Goal: Task Accomplishment & Management: Manage account settings

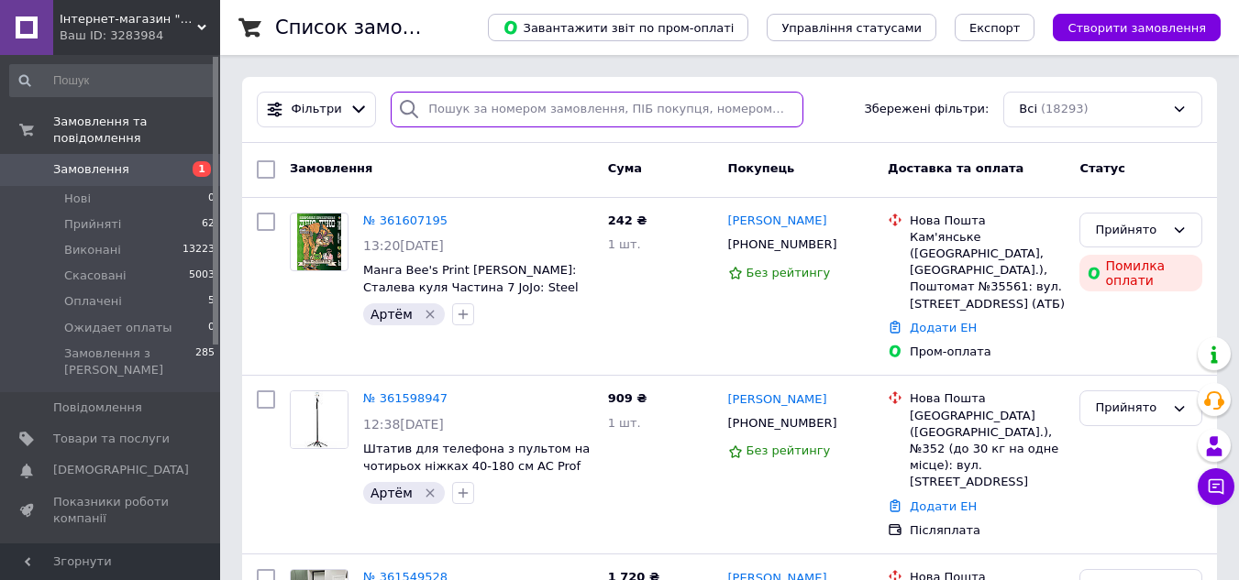
click at [476, 105] on input "search" at bounding box center [597, 110] width 412 height 36
paste input "Лисенко Сергій"
type input "Лисенко Сергій"
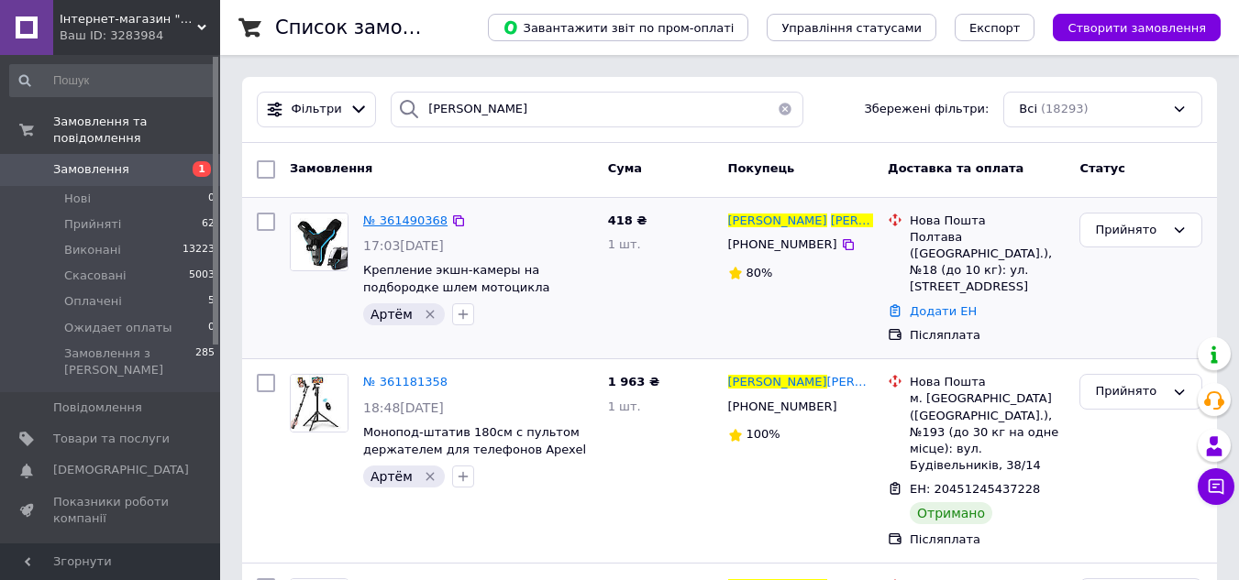
click at [402, 216] on span "№ 361490368" at bounding box center [405, 221] width 84 height 14
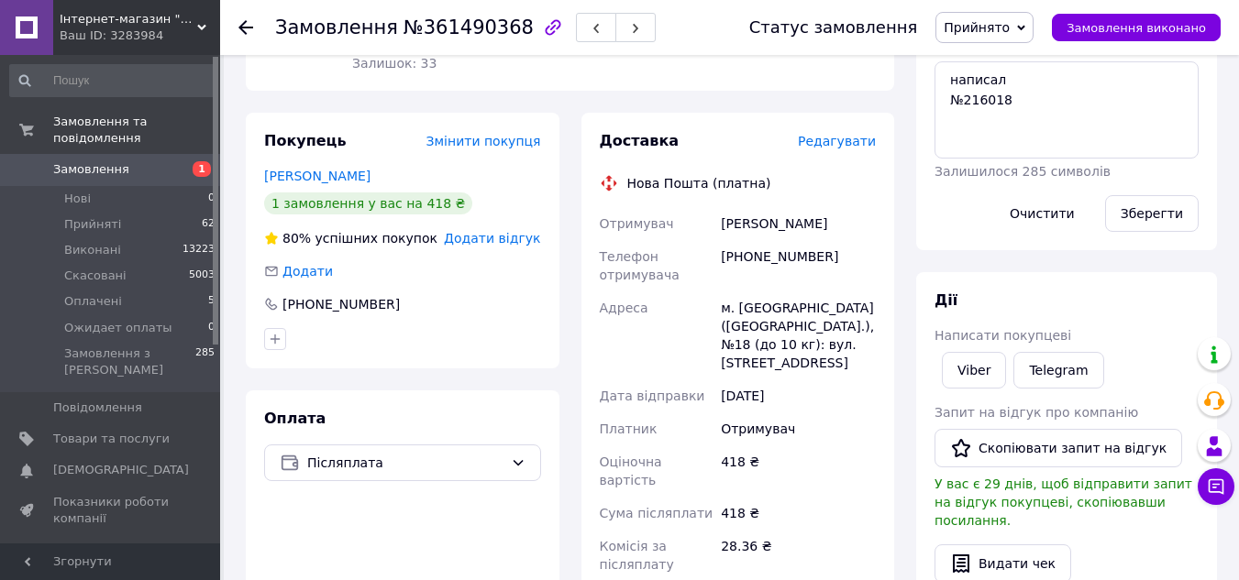
scroll to position [458, 0]
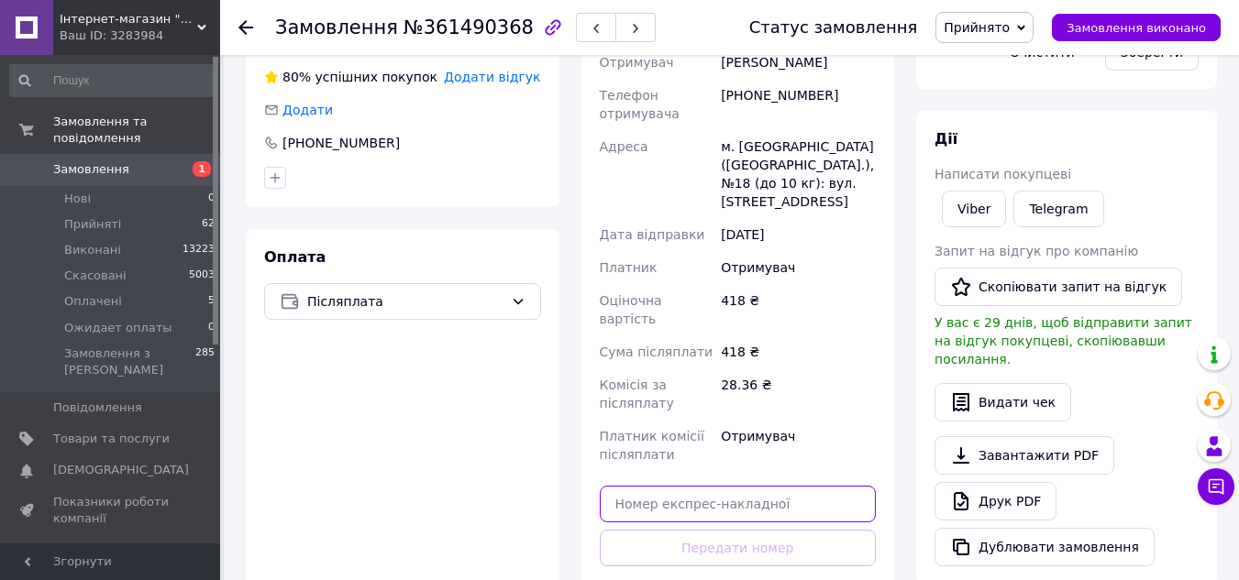
click at [752, 486] on input "text" at bounding box center [738, 504] width 277 height 37
paste input "20451247030225"
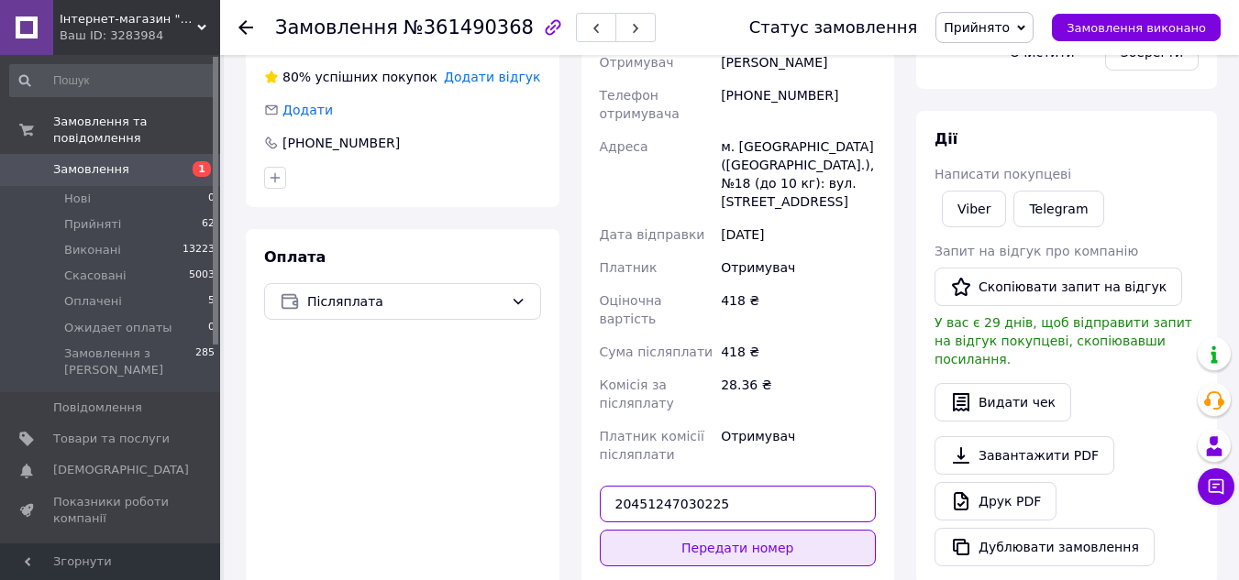
type input "20451247030225"
drag, startPoint x: 751, startPoint y: 517, endPoint x: 750, endPoint y: 505, distance: 12.0
click at [751, 530] on button "Передати номер" at bounding box center [738, 548] width 277 height 37
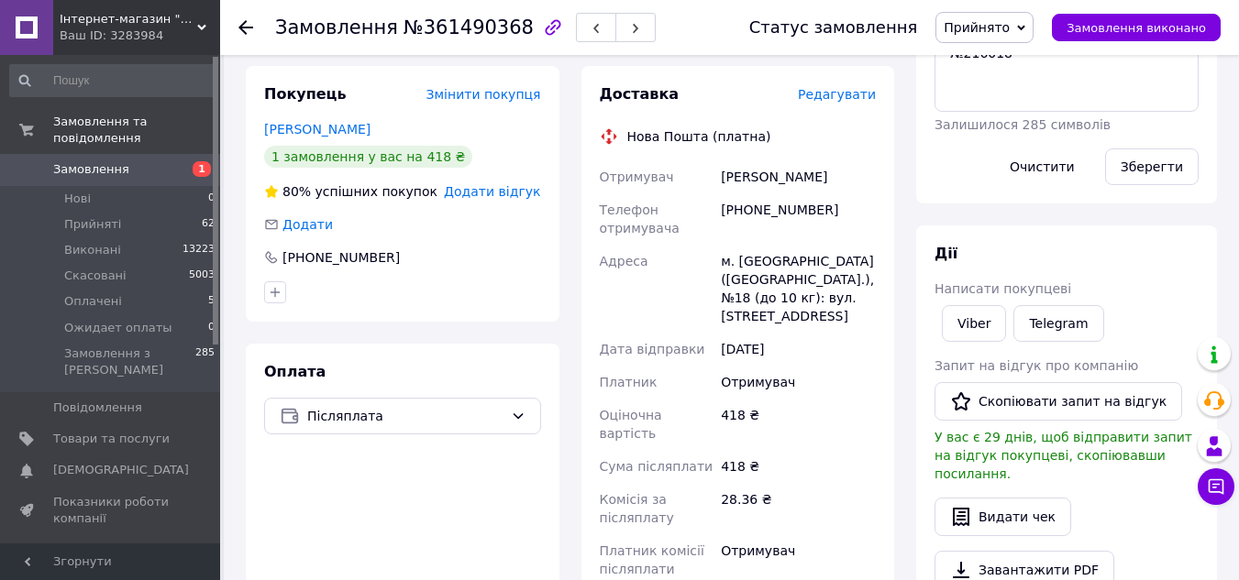
scroll to position [183, 0]
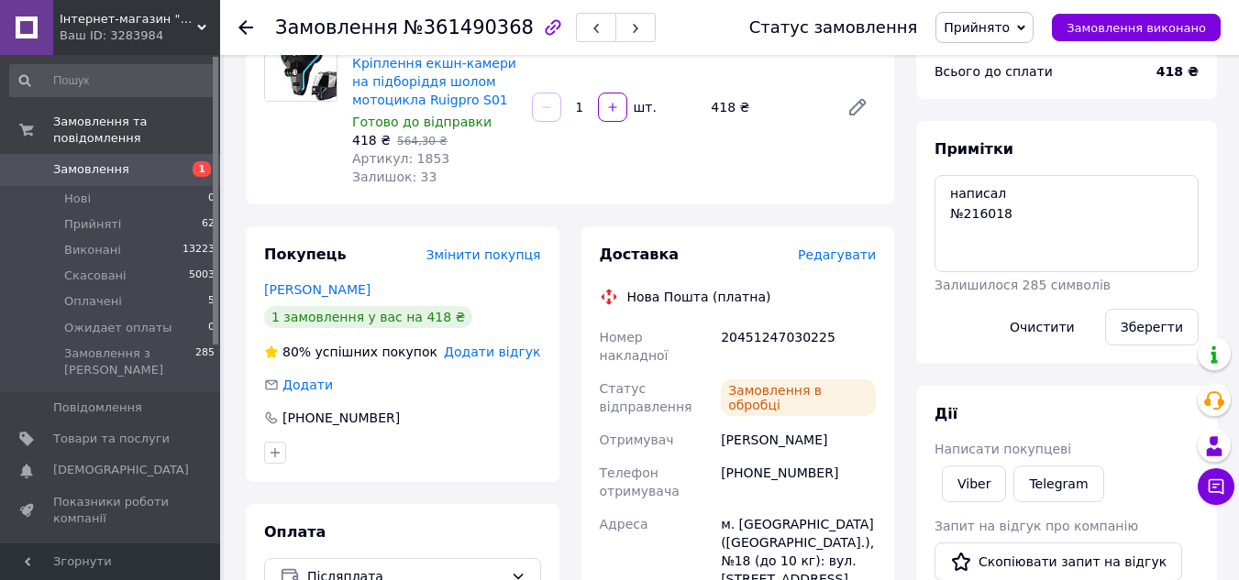
click at [777, 457] on div "[PHONE_NUMBER]" at bounding box center [798, 482] width 162 height 51
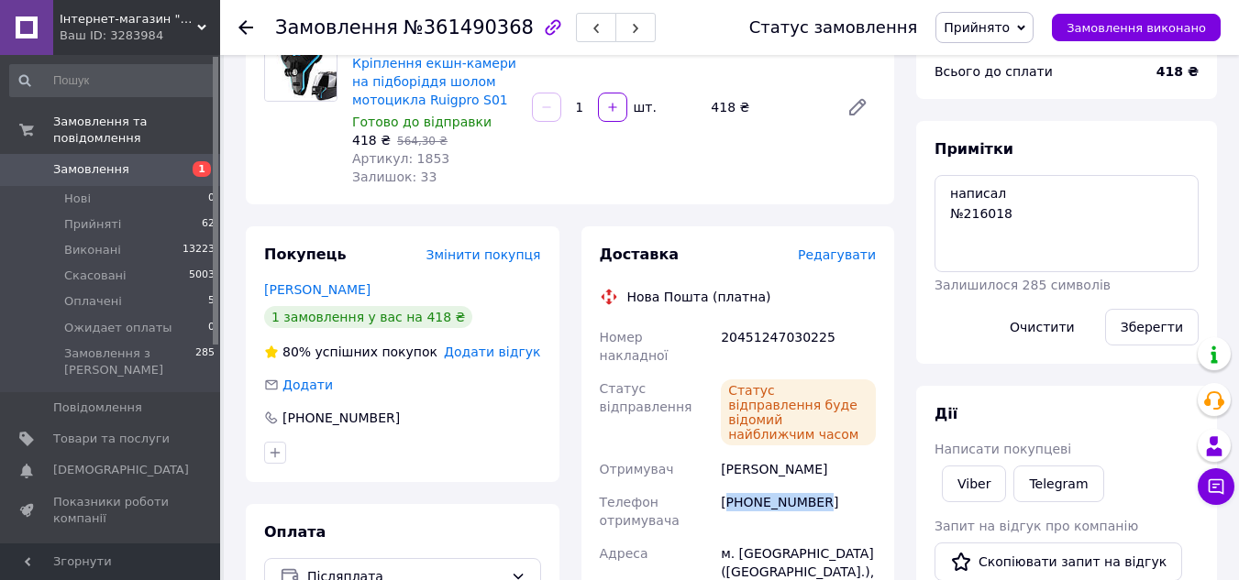
copy div "380666111390"
click at [770, 346] on div "20451247030225" at bounding box center [798, 346] width 162 height 51
copy div "20451247030225"
click at [674, 194] on div "Товари в замовленні (1) Додати товар - 26% Кріплення екшн-камери на підборіддя …" at bounding box center [570, 89] width 648 height 230
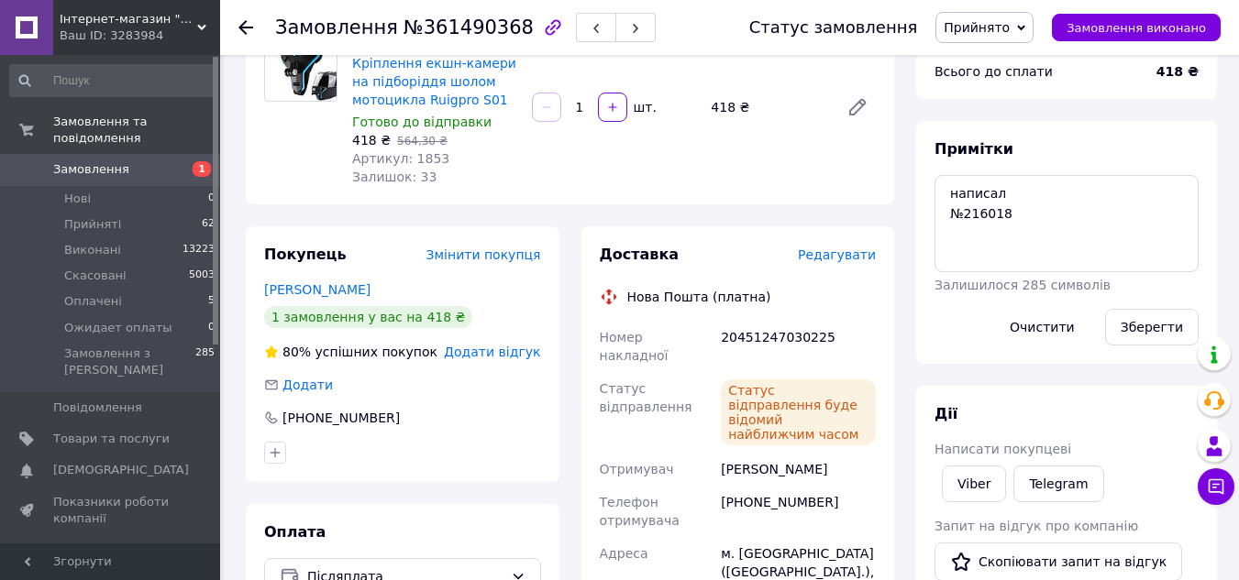
click at [704, 186] on div "- 26% Кріплення екшн-камери на підборіддя шолом мотоцикла Ruigpro S01 Готово до…" at bounding box center [614, 107] width 538 height 165
click at [127, 161] on span "Замовлення" at bounding box center [111, 169] width 116 height 17
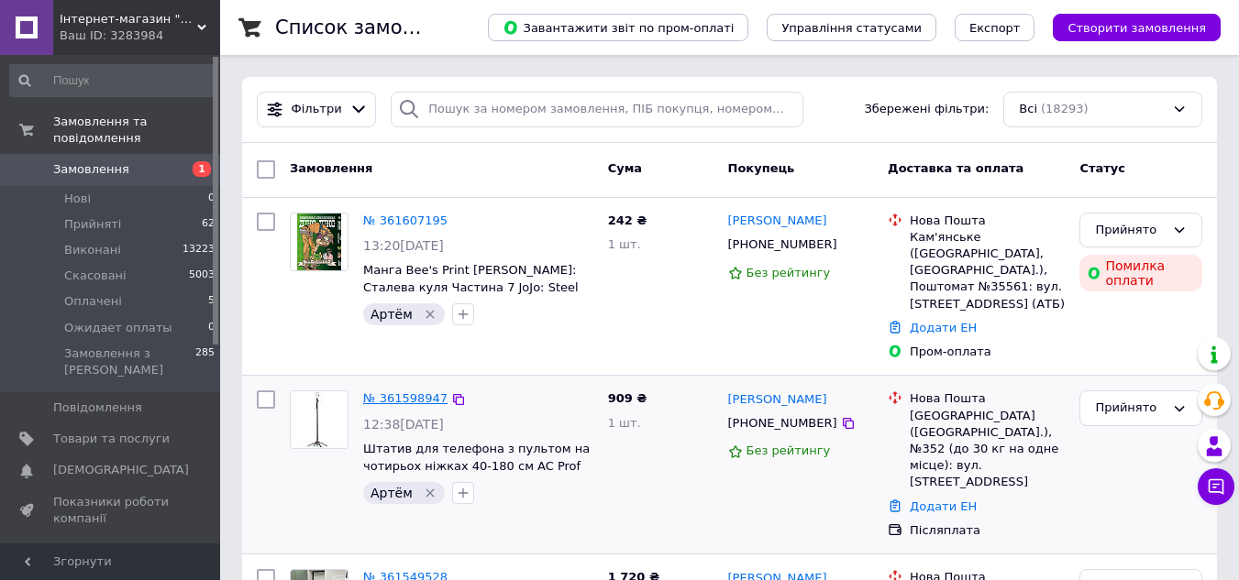
click at [412, 392] on link "№ 361598947" at bounding box center [405, 399] width 84 height 14
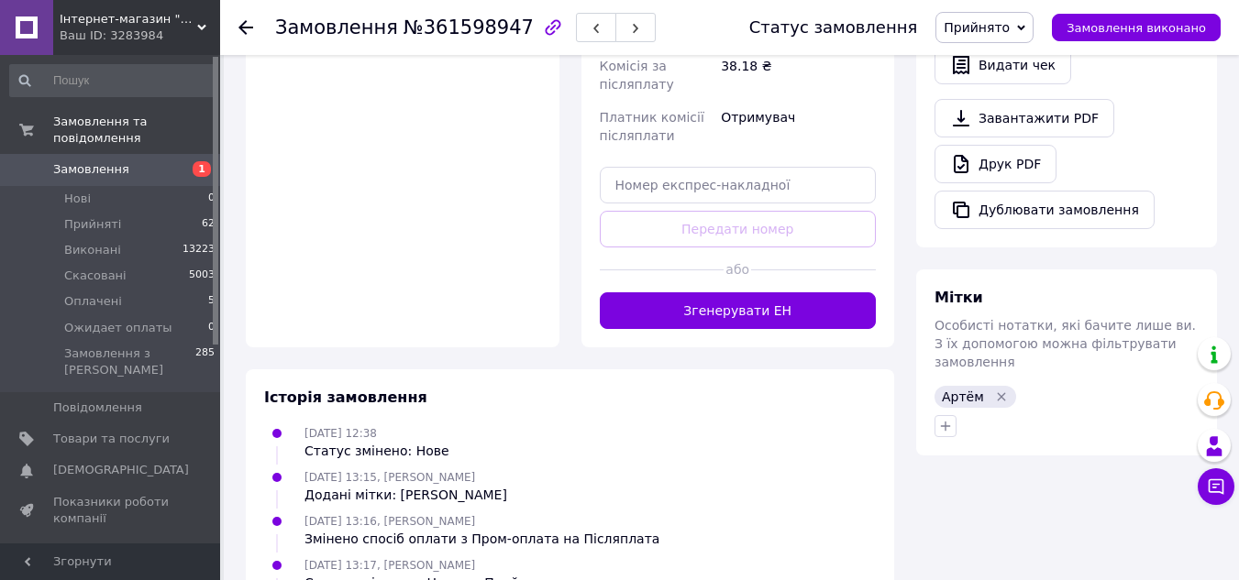
scroll to position [825, 0]
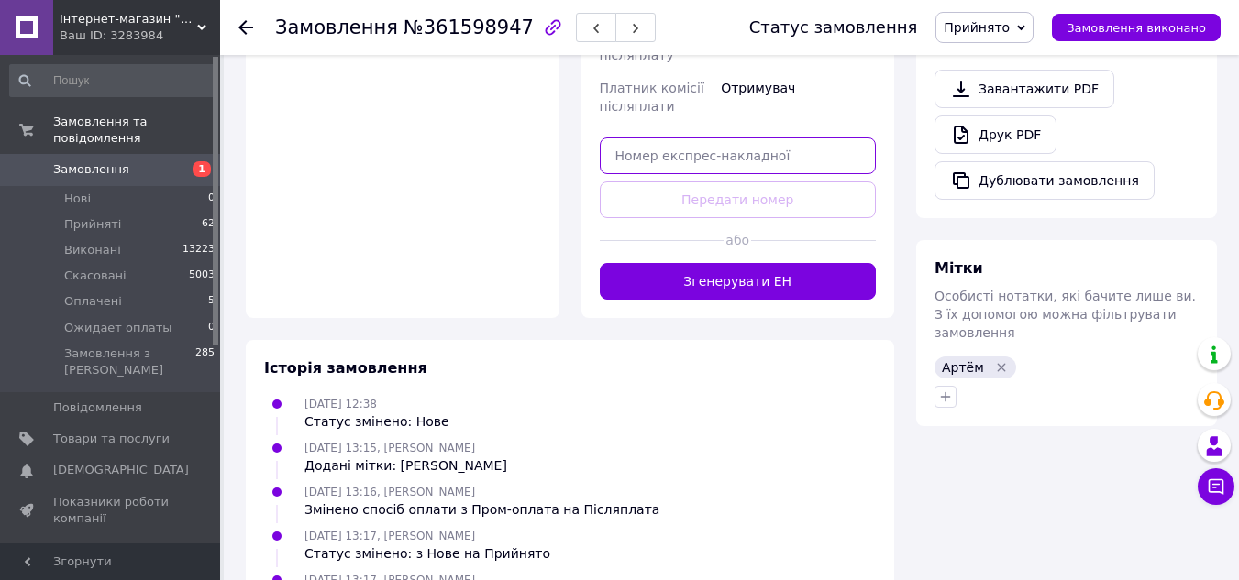
click at [707, 138] on input "text" at bounding box center [738, 156] width 277 height 37
paste input "20451247229316"
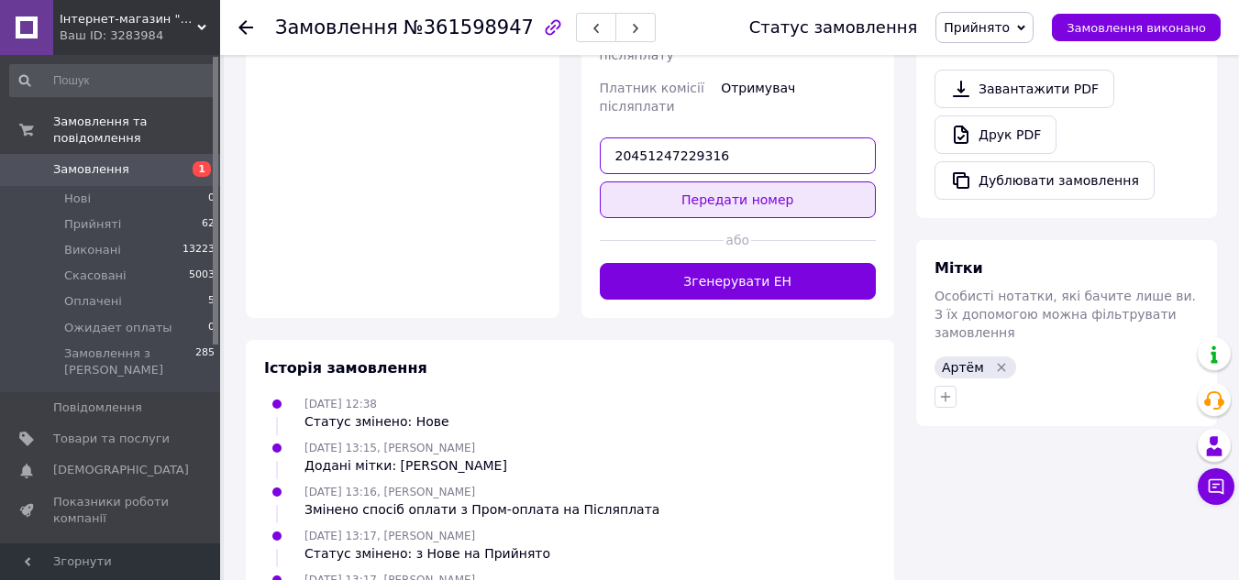
type input "20451247229316"
click at [727, 182] on button "Передати номер" at bounding box center [738, 200] width 277 height 37
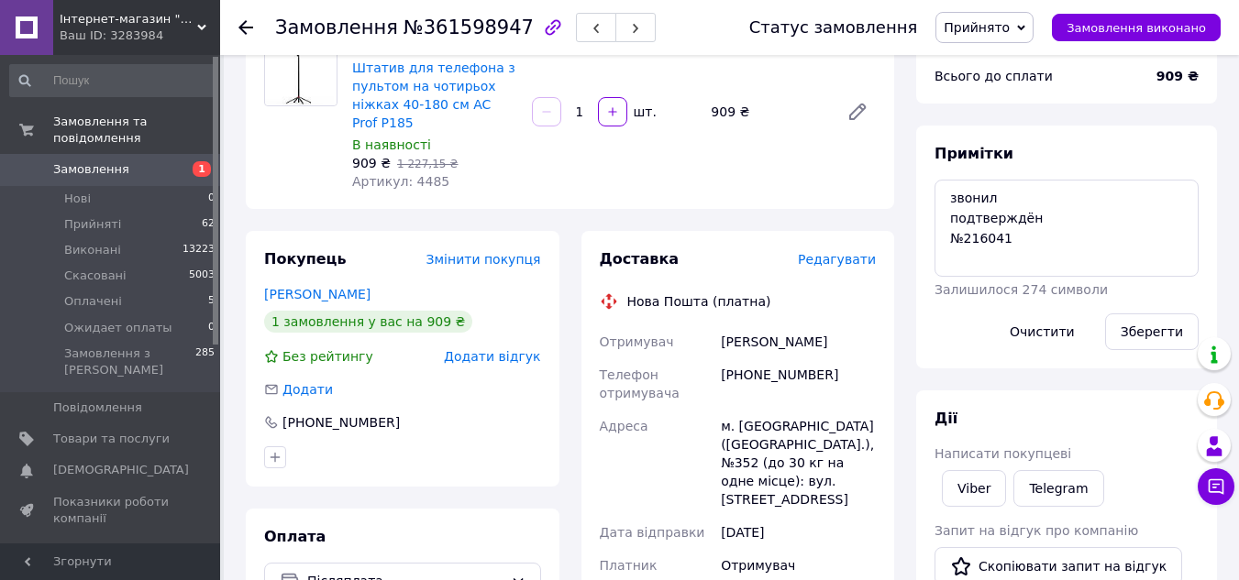
scroll to position [92, 0]
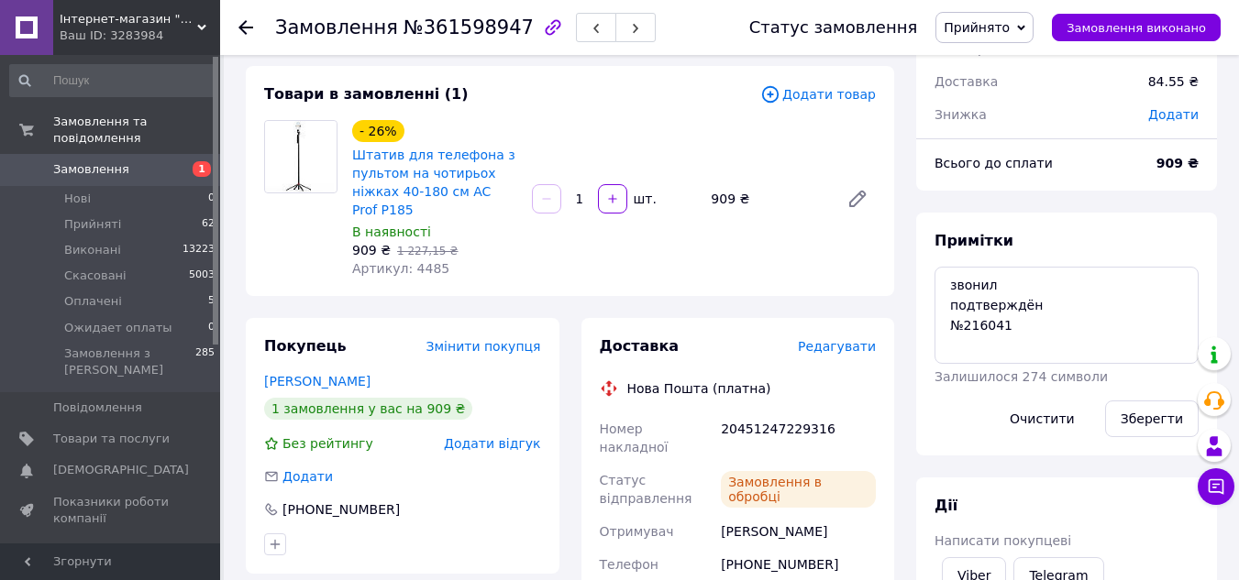
click at [105, 161] on span "Замовлення" at bounding box center [91, 169] width 76 height 17
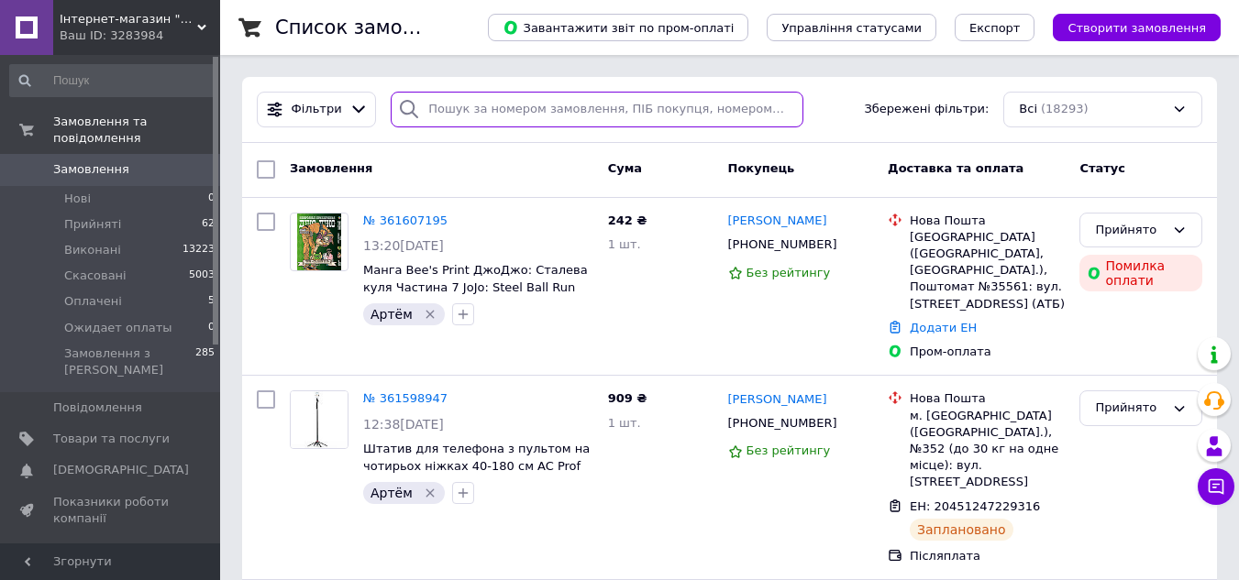
click at [481, 112] on input "search" at bounding box center [597, 110] width 412 height 36
paste input "Кушіль Олександр"
type input "Кушіль Олександр"
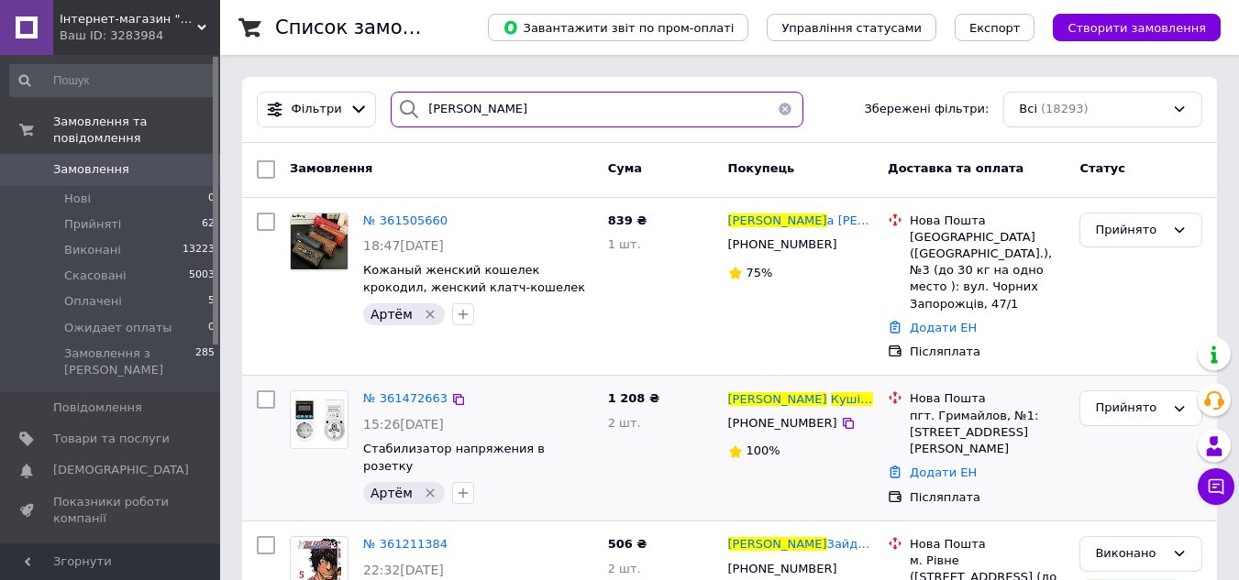
scroll to position [92, 0]
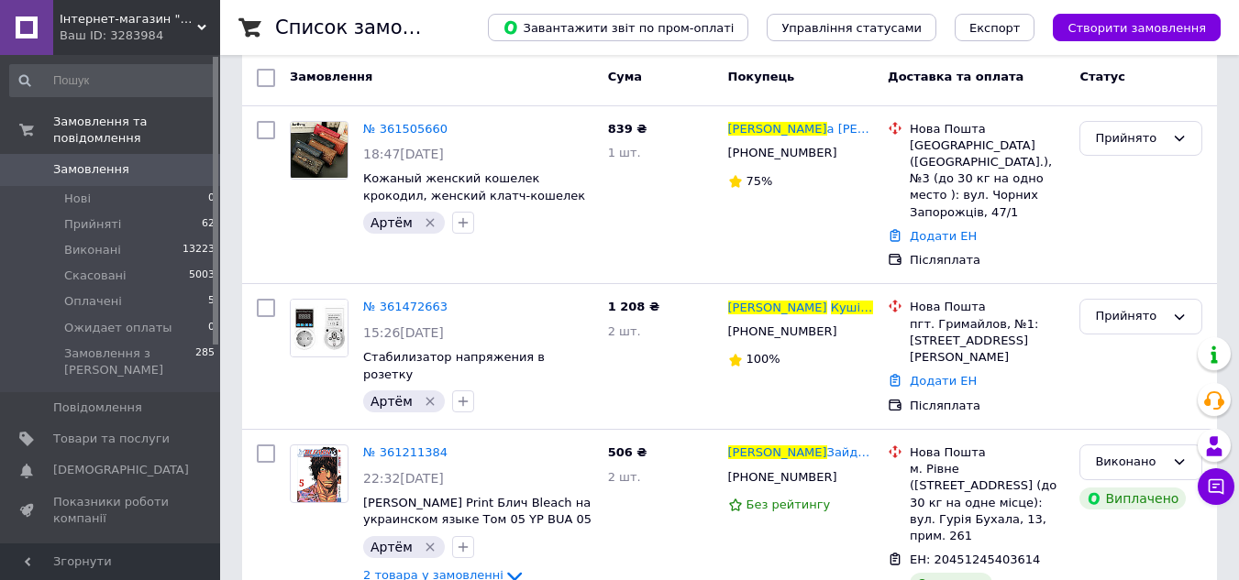
click at [411, 300] on span "№ 361472663" at bounding box center [405, 307] width 84 height 14
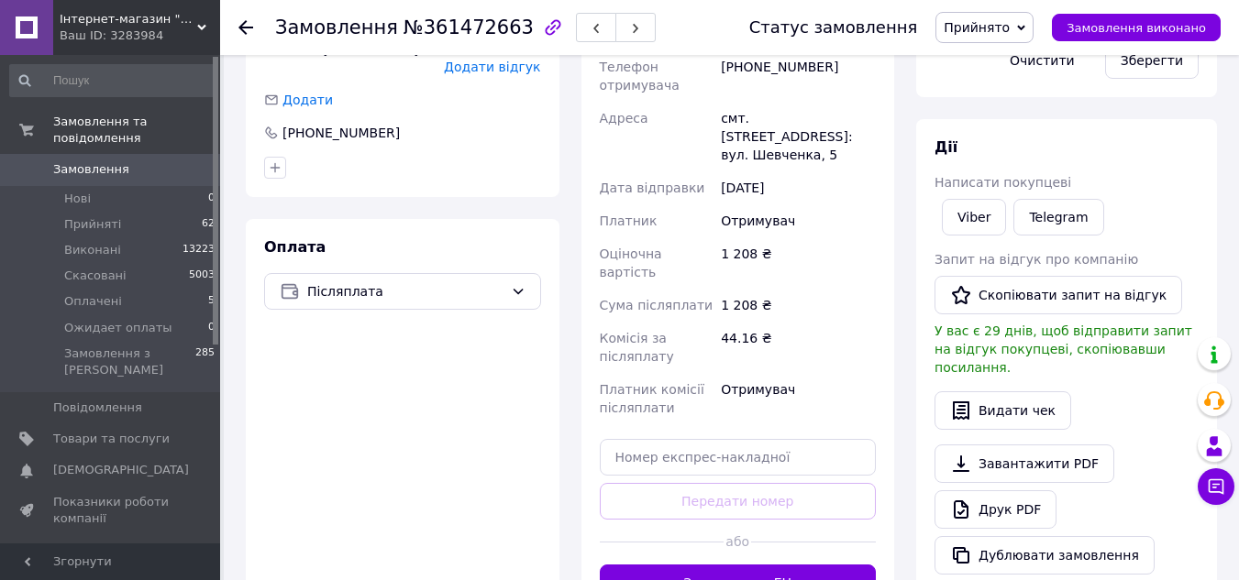
scroll to position [550, 0]
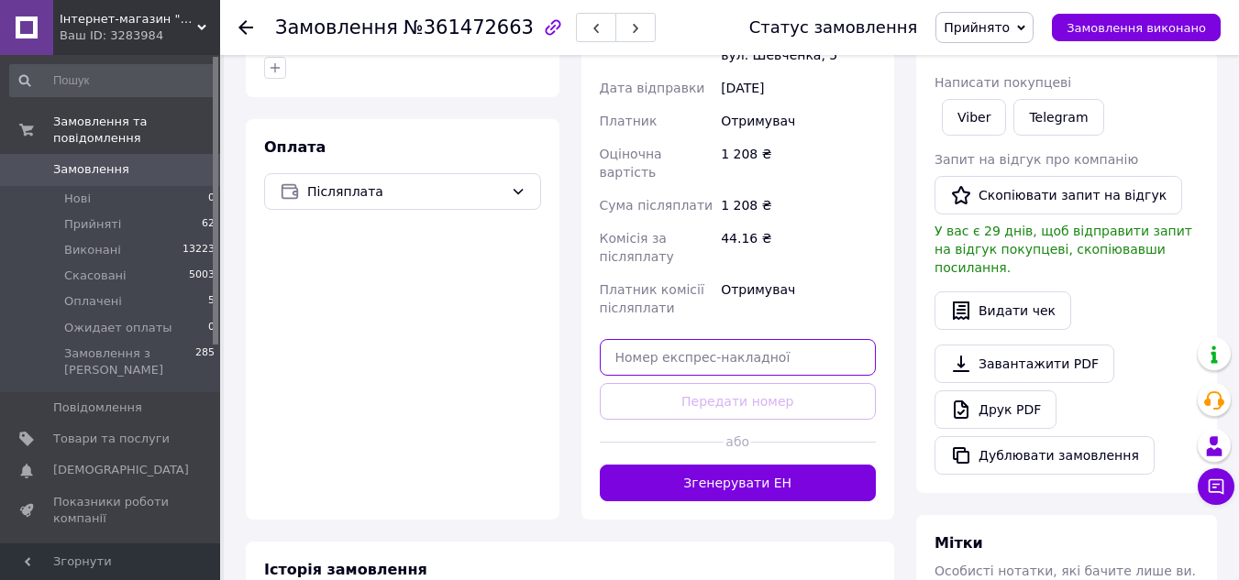
click at [710, 339] on input "text" at bounding box center [738, 357] width 277 height 37
paste input "20400477488674"
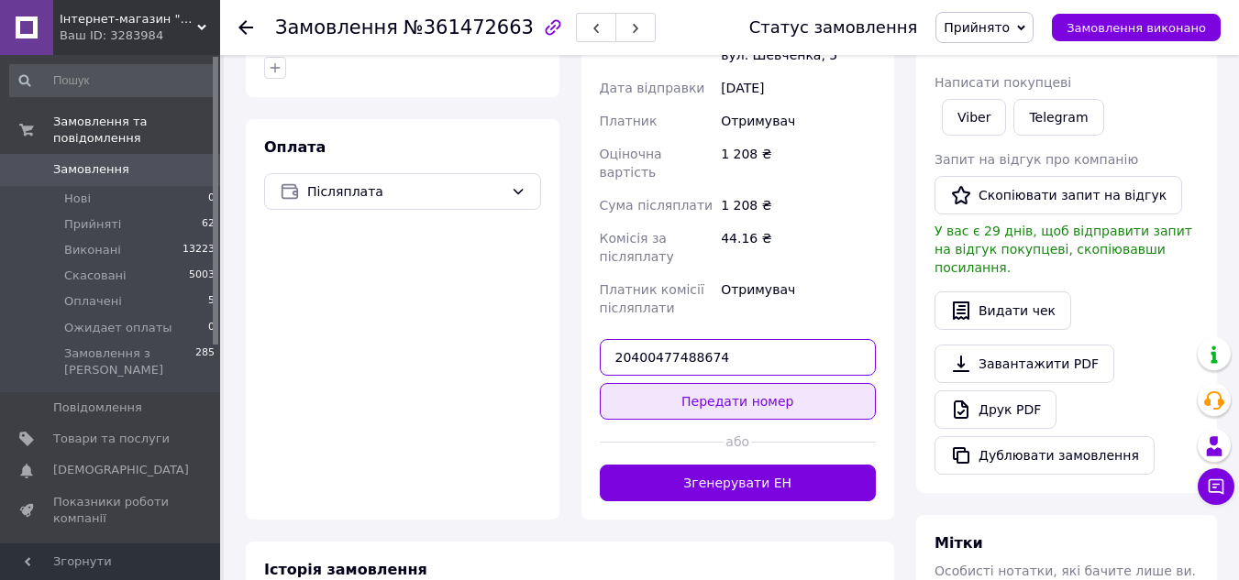
type input "20400477488674"
click at [705, 383] on button "Передати номер" at bounding box center [738, 401] width 277 height 37
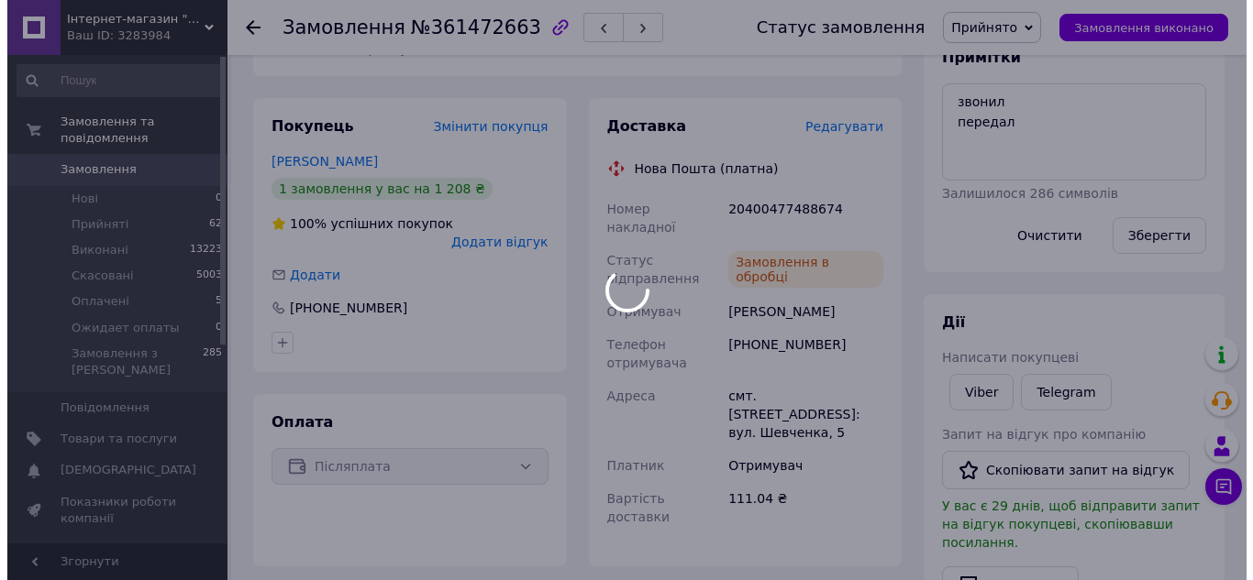
scroll to position [0, 0]
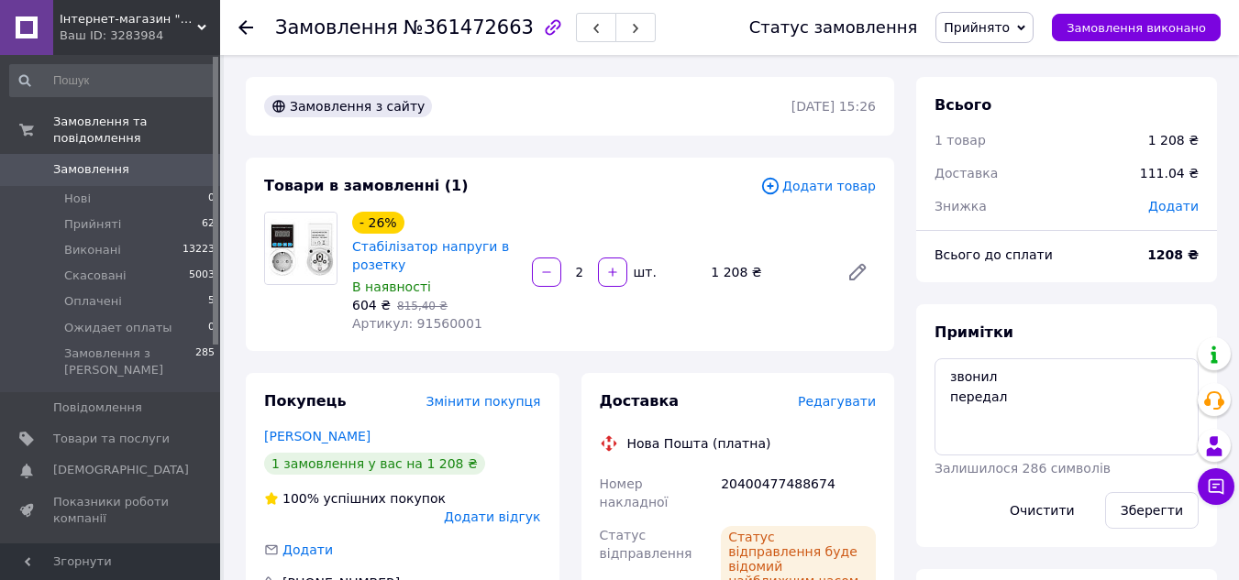
click at [95, 161] on span "Замовлення" at bounding box center [91, 169] width 76 height 17
